Goal: Information Seeking & Learning: Learn about a topic

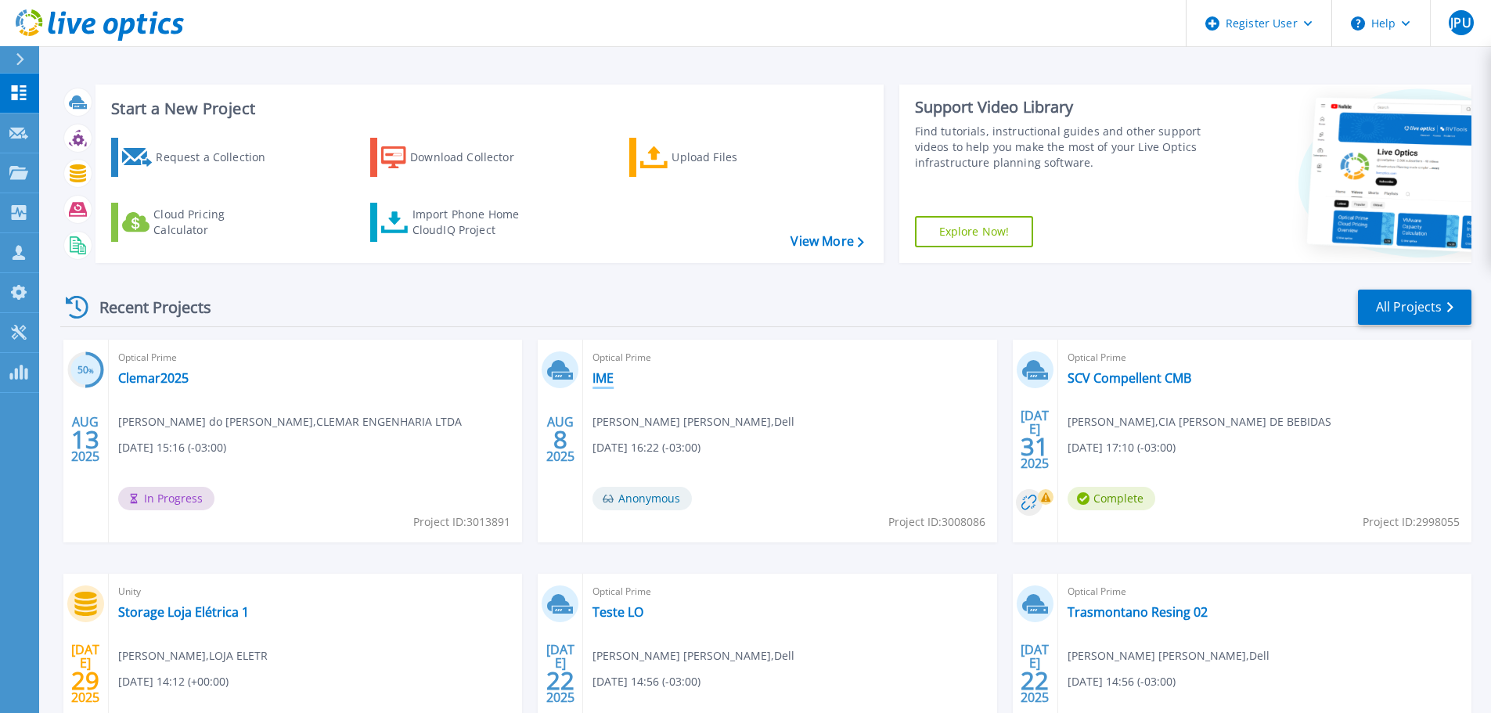
click at [601, 376] on link "IME" at bounding box center [603, 378] width 21 height 16
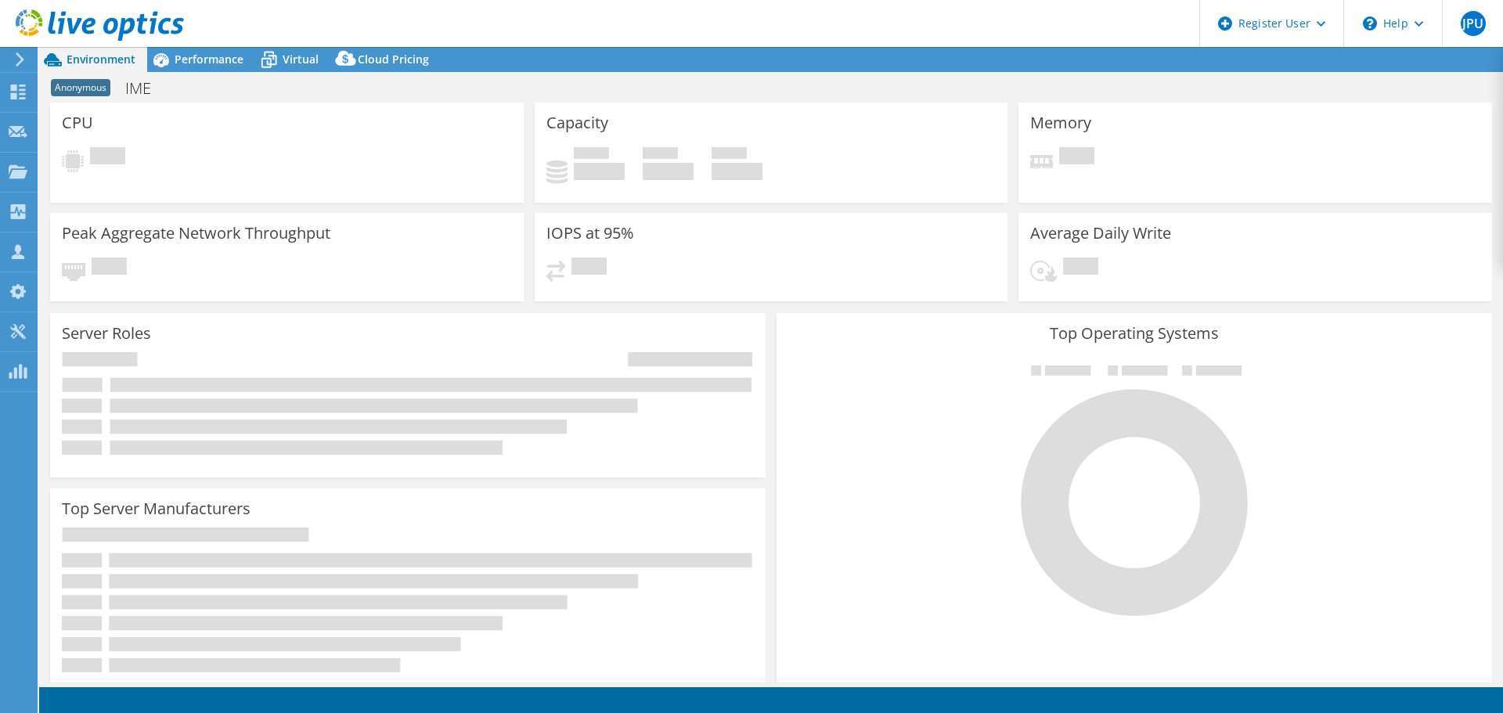
select select "USD"
select select "SouthAmerica"
select select "BRL"
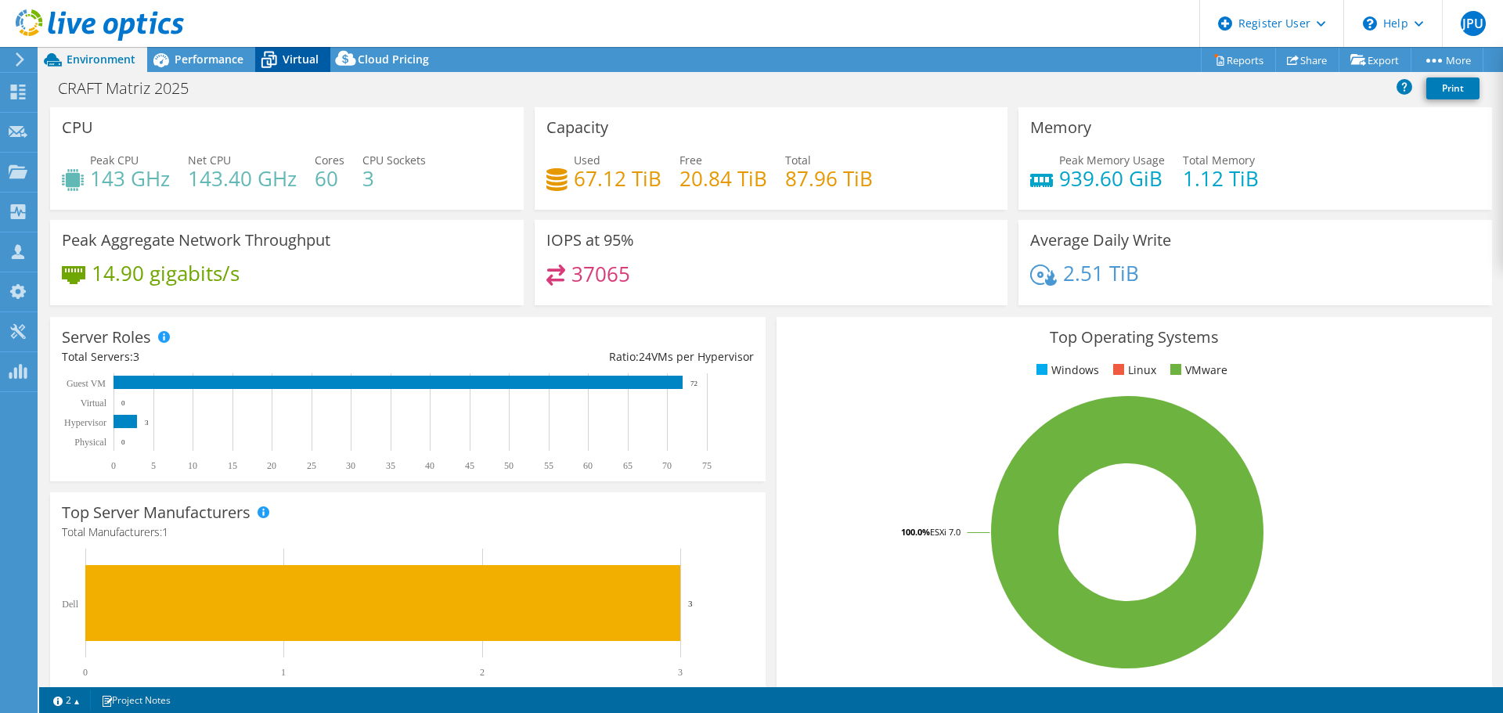
click at [294, 56] on span "Virtual" at bounding box center [301, 59] width 36 height 15
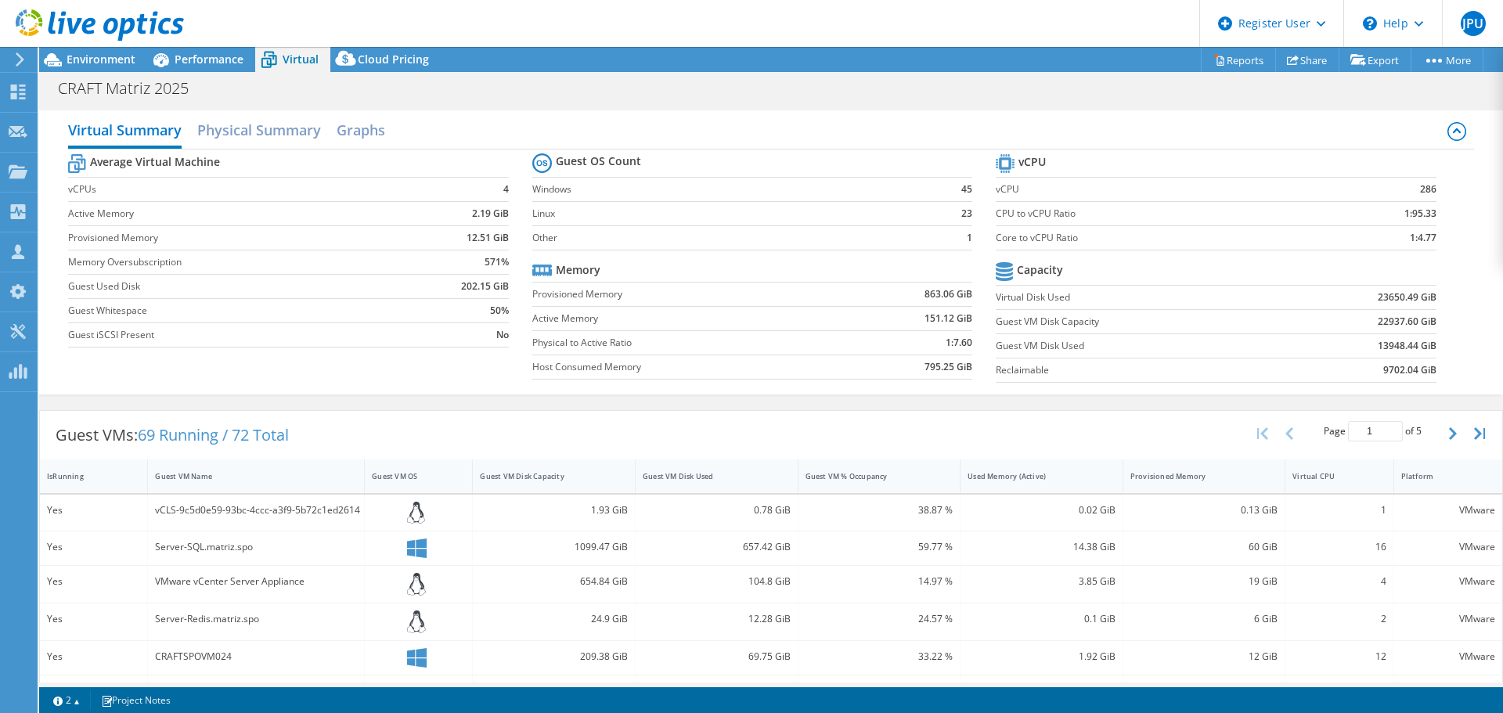
click at [1378, 300] on b "23650.49 GiB" at bounding box center [1407, 298] width 59 height 16
click at [103, 56] on span "Environment" at bounding box center [101, 59] width 69 height 15
